Goal: Task Accomplishment & Management: Use online tool/utility

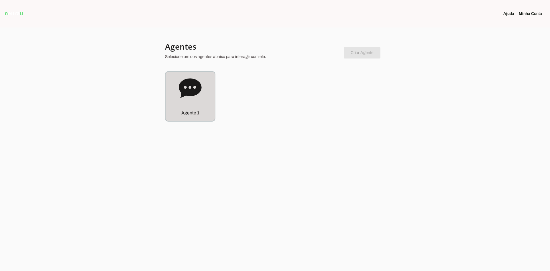
click at [183, 87] on icon at bounding box center [190, 87] width 23 height 19
